Goal: Information Seeking & Learning: Learn about a topic

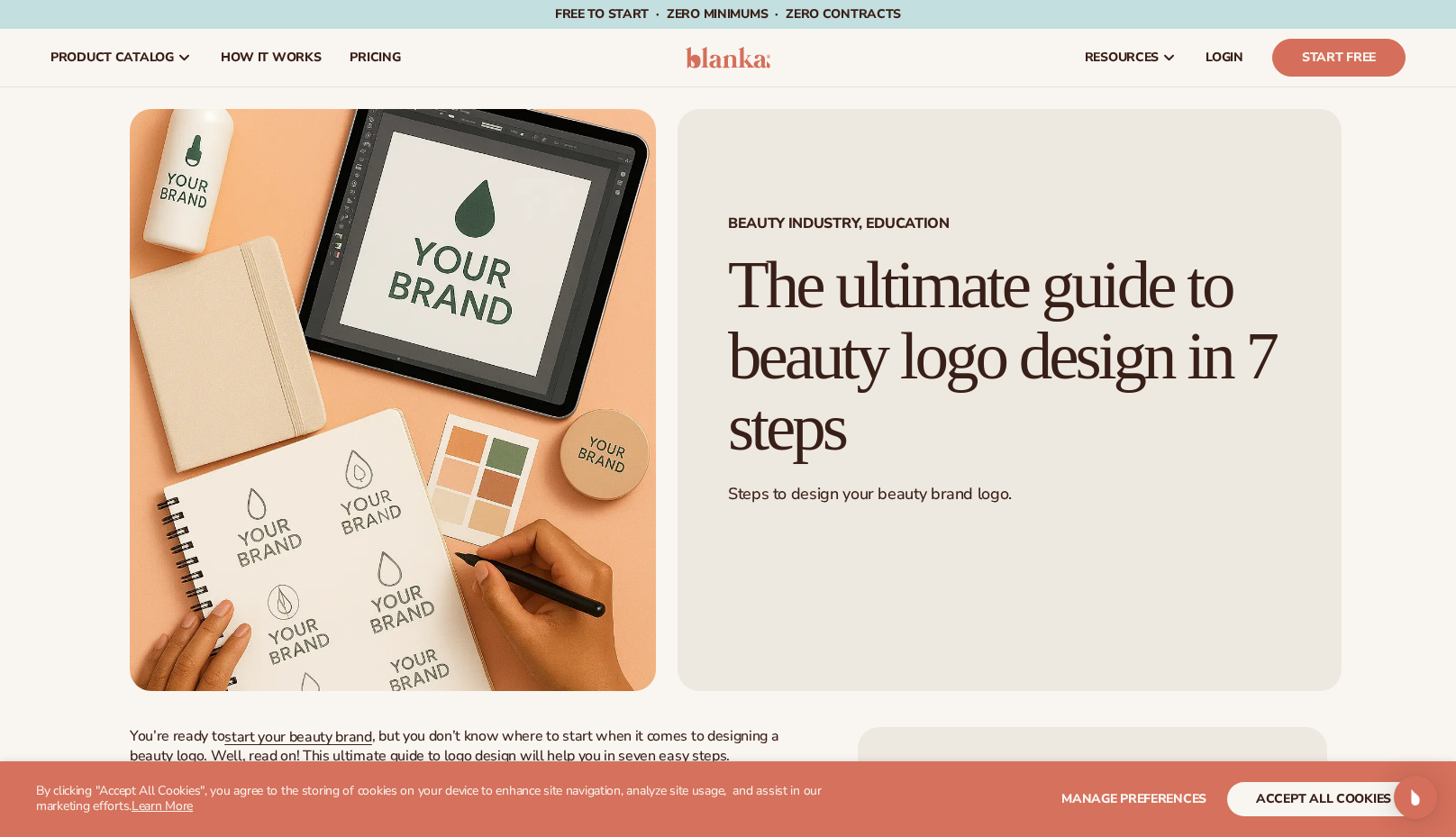
click at [887, 363] on h1 "The ultimate guide to beauty logo design in 7 steps" at bounding box center [1009, 356] width 563 height 213
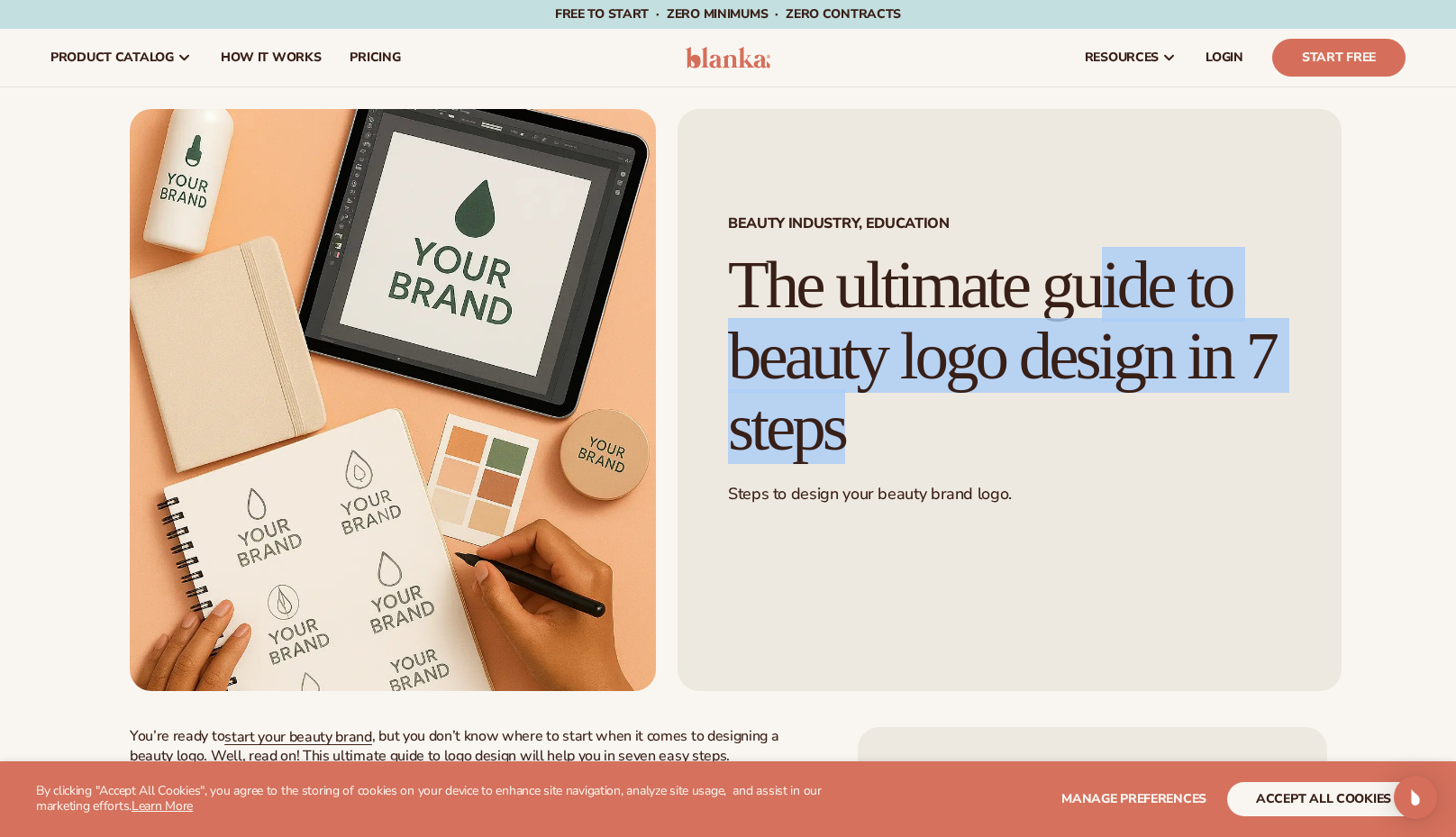
click at [887, 363] on h1 "The ultimate guide to beauty logo design in 7 steps" at bounding box center [1009, 356] width 563 height 213
copy div "The ultimate guide to beauty logo design in 7 steps"
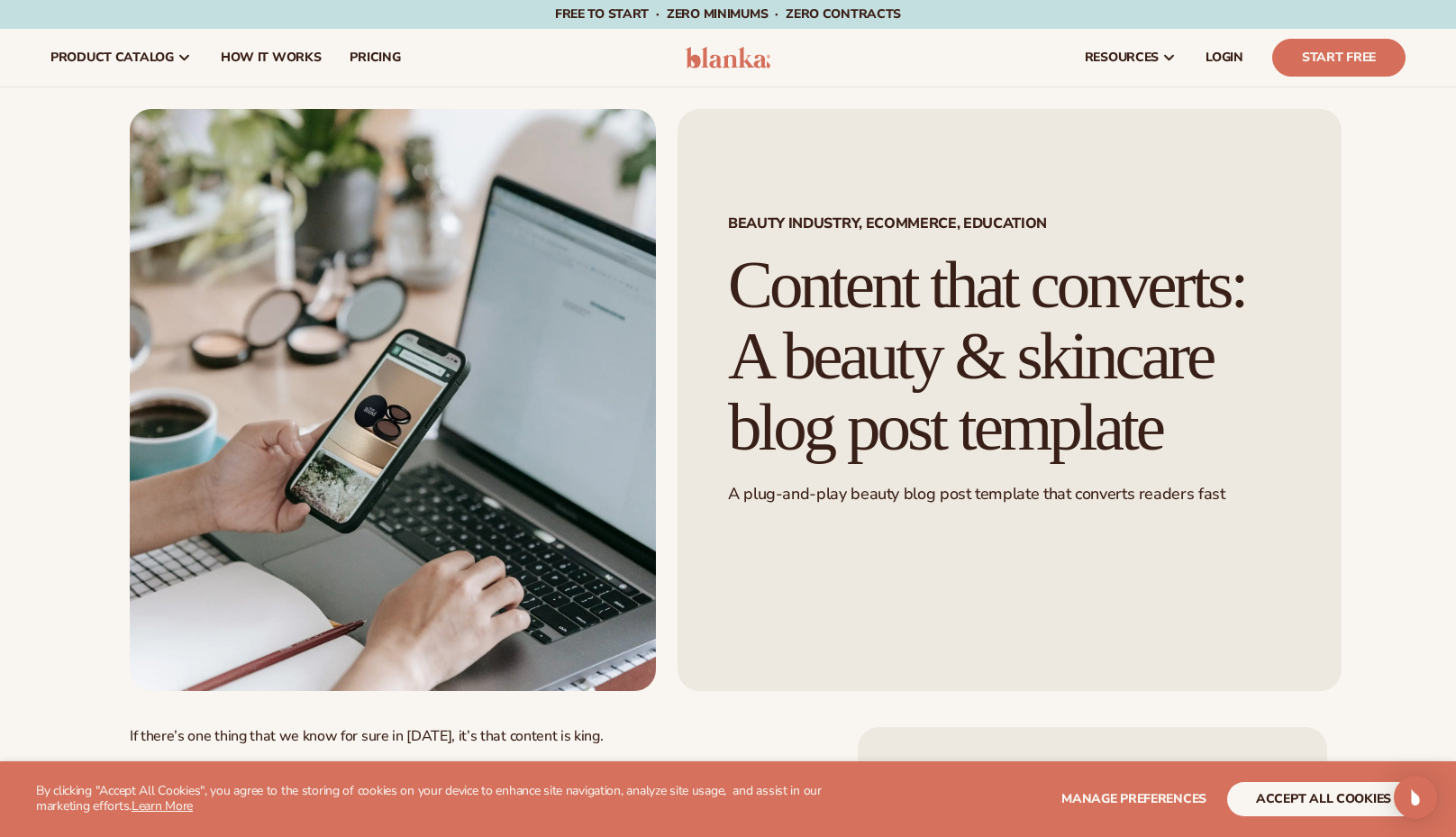
click at [981, 390] on h1 "Content that converts: A beauty & skincare blog post template" at bounding box center [1009, 356] width 563 height 213
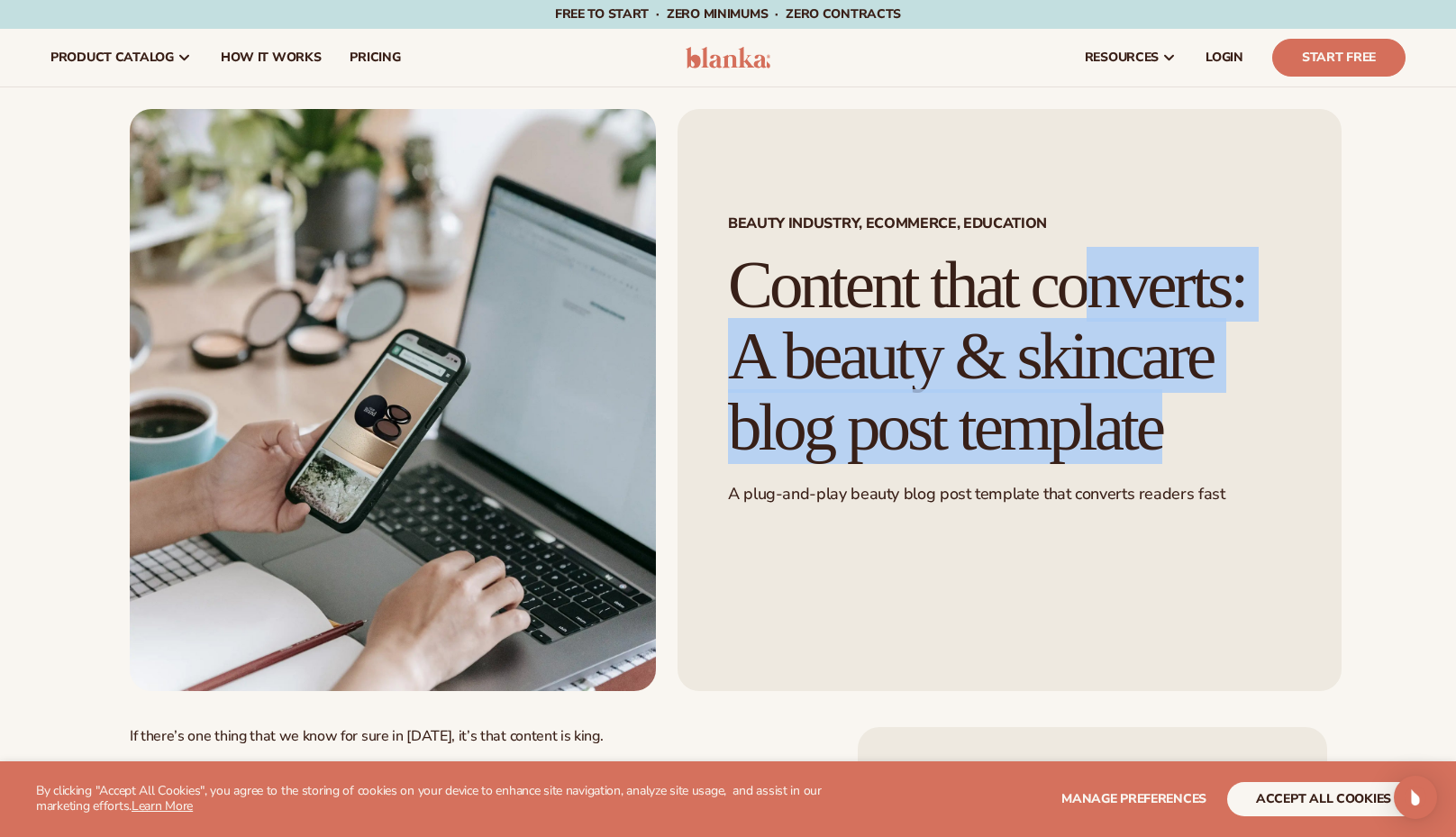
click at [981, 390] on h1 "Content that converts: A beauty & skincare blog post template" at bounding box center [1009, 356] width 563 height 213
copy div "Content that converts: A beauty & skincare blog post template"
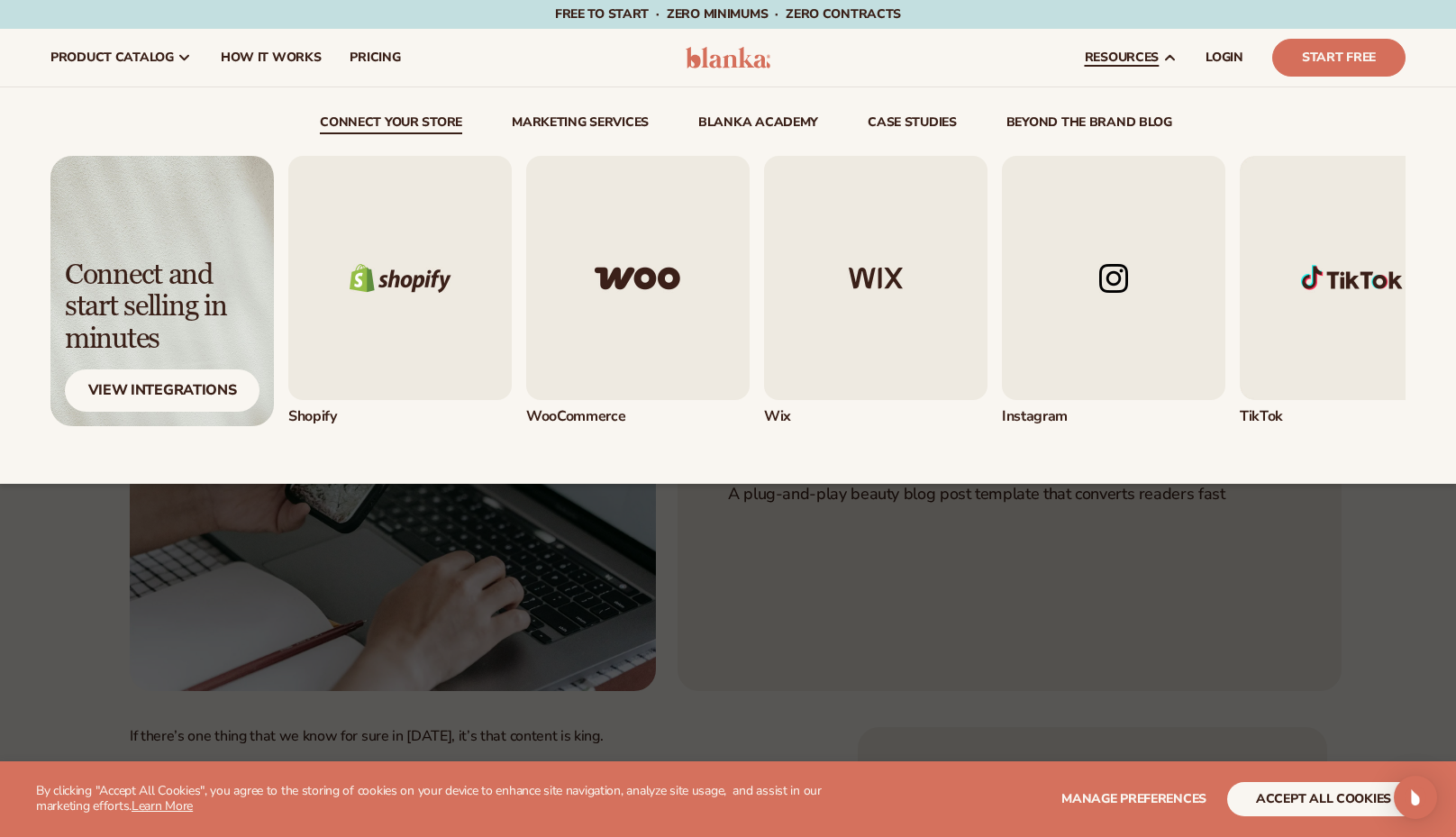
click at [957, 480] on div "connect your store Marketing services" at bounding box center [728, 285] width 1355 height 397
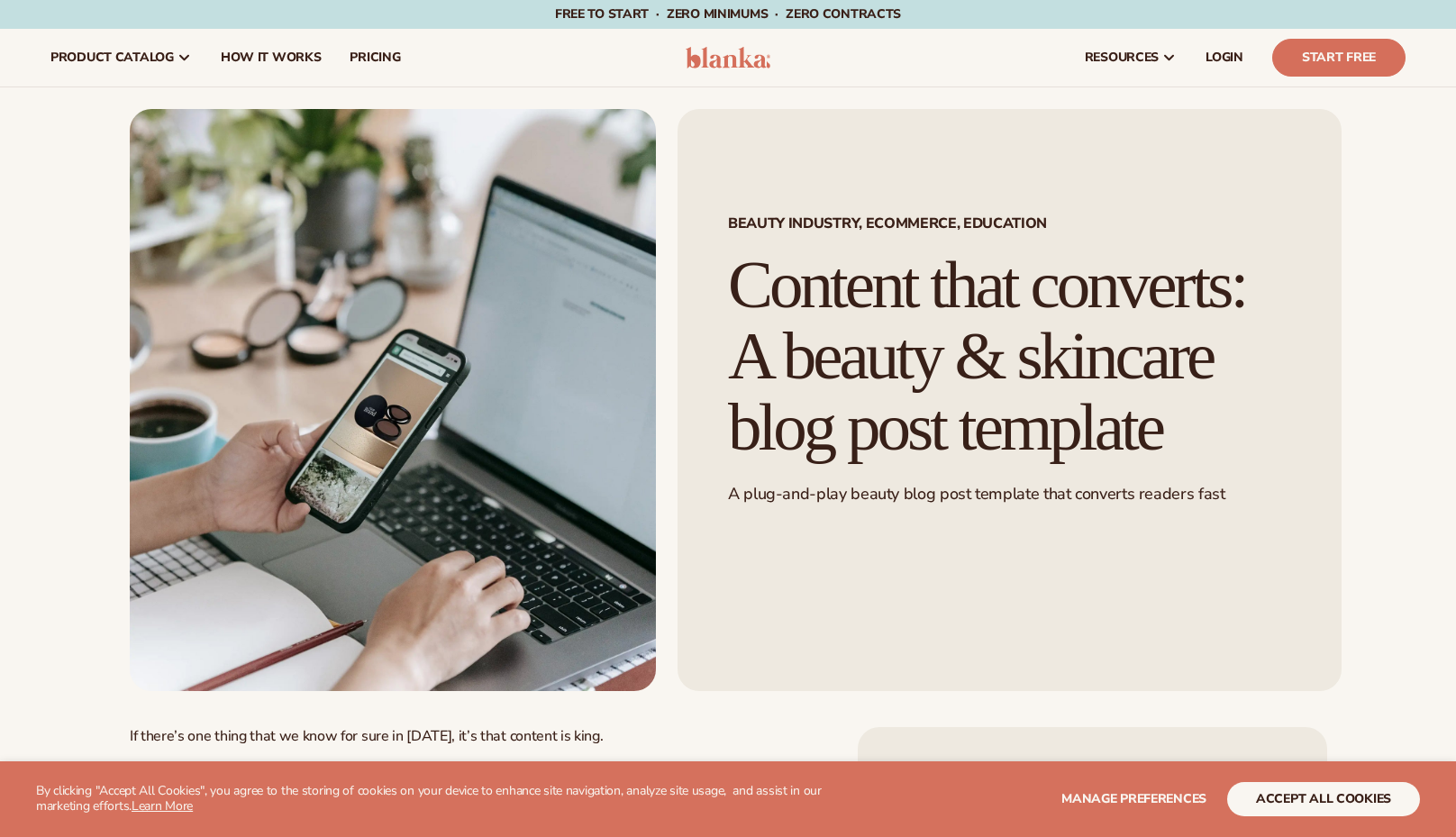
click at [842, 311] on h1 "Content that converts: A beauty & skincare blog post template" at bounding box center [1009, 356] width 563 height 213
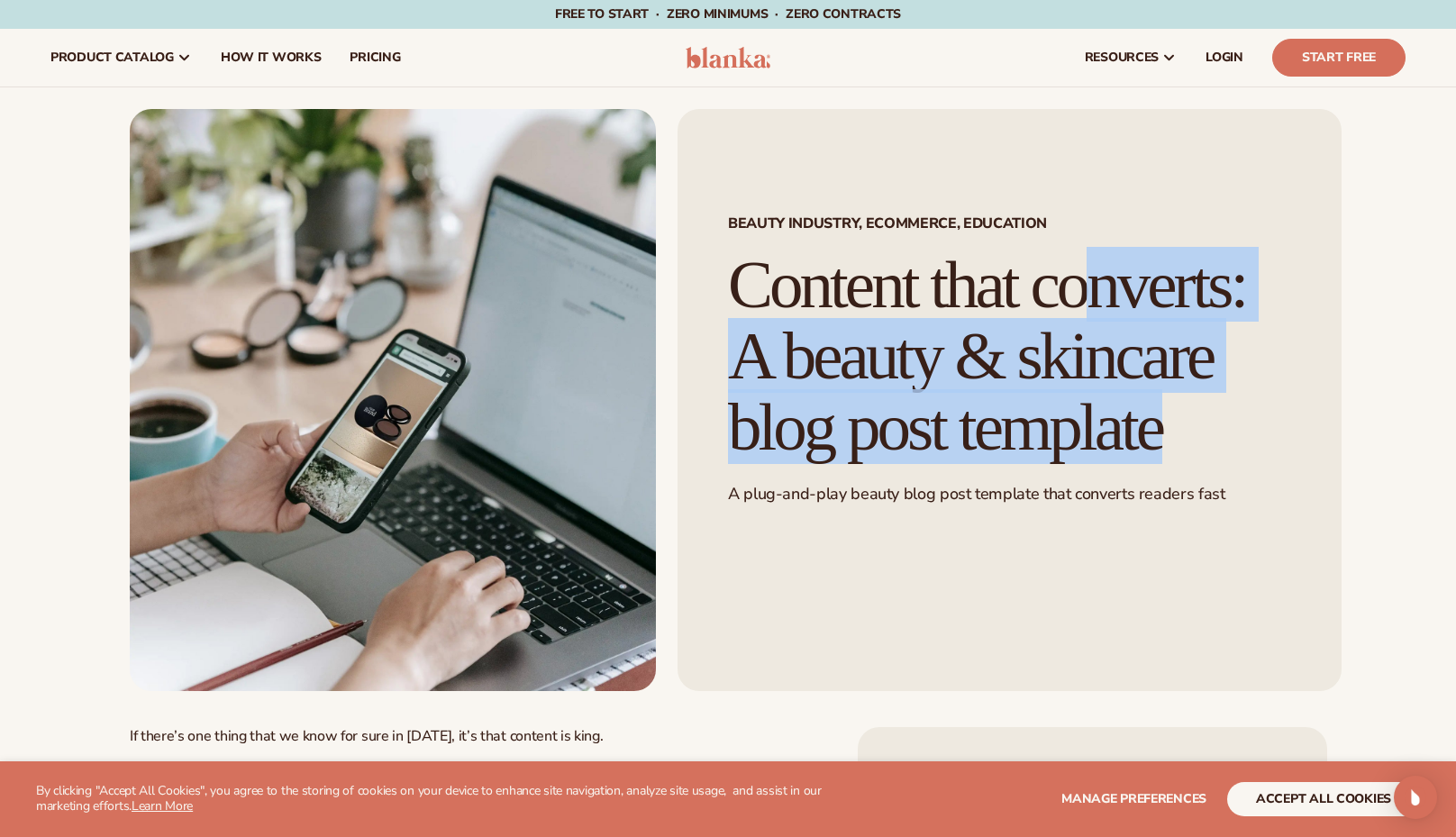
click at [842, 311] on h1 "Content that converts: A beauty & skincare blog post template" at bounding box center [1009, 356] width 563 height 213
copy div "Content that converts: A beauty & skincare blog post template"
